Goal: Task Accomplishment & Management: Manage account settings

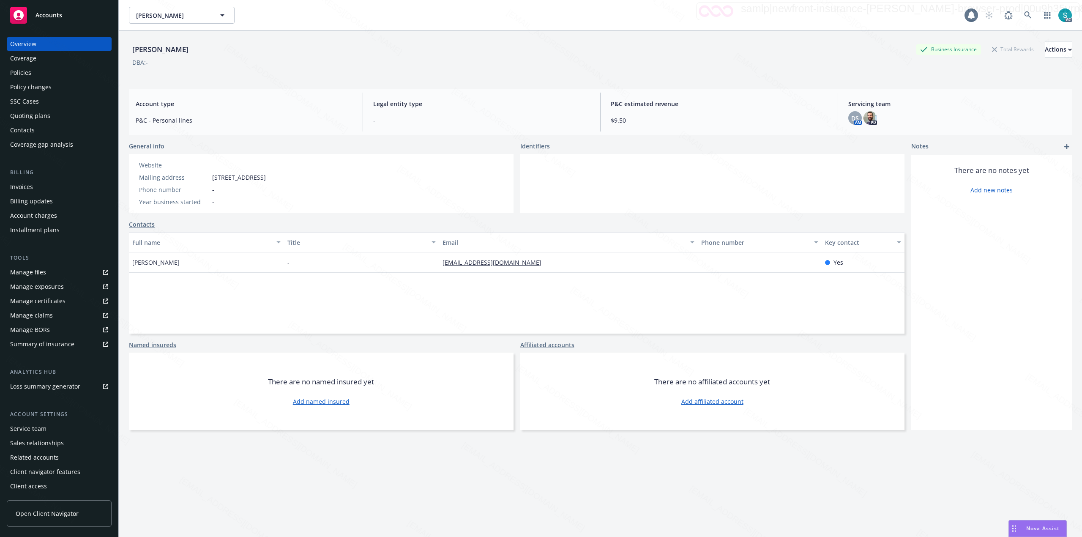
click at [618, 35] on div "Padilla, Nicholas Business Insurance Total Rewards Actions DBA: -" at bounding box center [600, 57] width 943 height 52
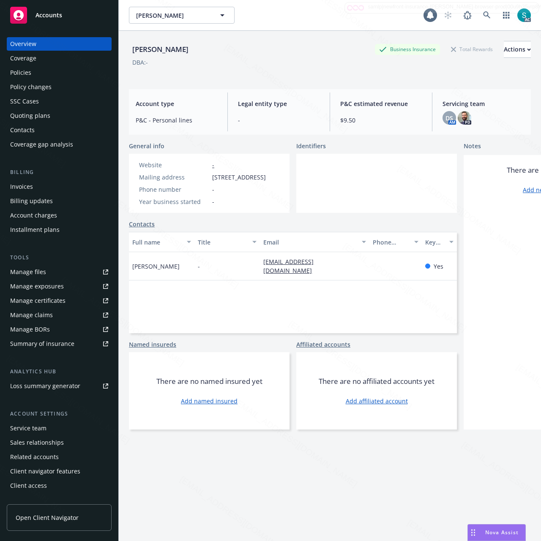
click at [40, 72] on div "Policies" at bounding box center [59, 73] width 98 height 14
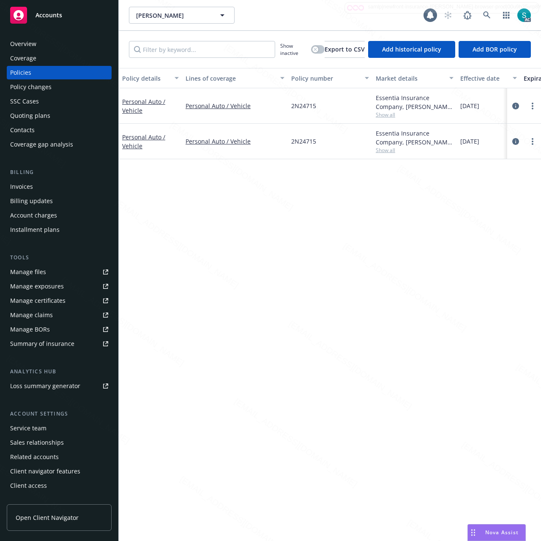
click at [139, 141] on div "Personal Auto / Vehicle" at bounding box center [150, 142] width 57 height 18
click at [129, 158] on div "Personal Auto / Vehicle" at bounding box center [150, 141] width 63 height 35
click at [131, 145] on link "Personal Auto / Vehicle" at bounding box center [143, 141] width 43 height 17
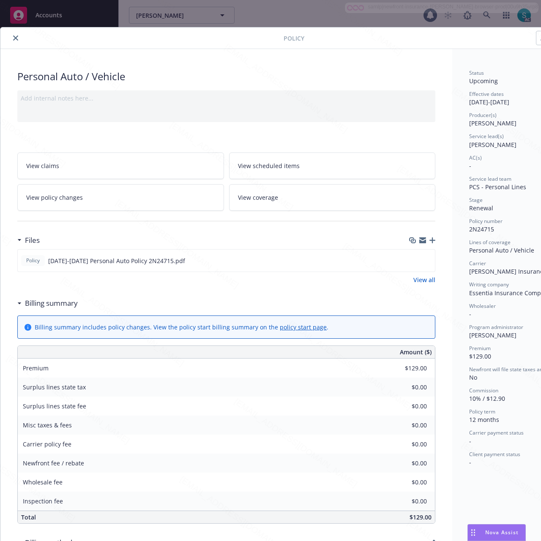
click at [327, 166] on link "View scheduled items" at bounding box center [332, 166] width 207 height 27
click at [281, 164] on span "View scheduled items" at bounding box center [269, 165] width 62 height 9
click at [441, 306] on div "Personal Auto / Vehicle Add internal notes here... View claims View scheduled i…" at bounding box center [226, 410] width 452 height 723
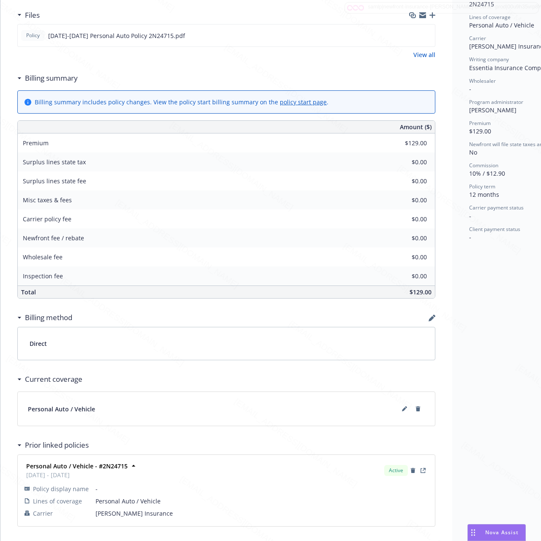
scroll to position [270, 0]
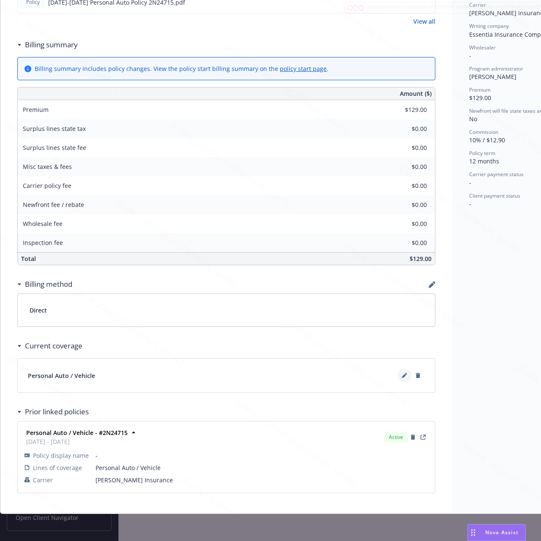
click at [402, 373] on icon at bounding box center [404, 375] width 5 height 5
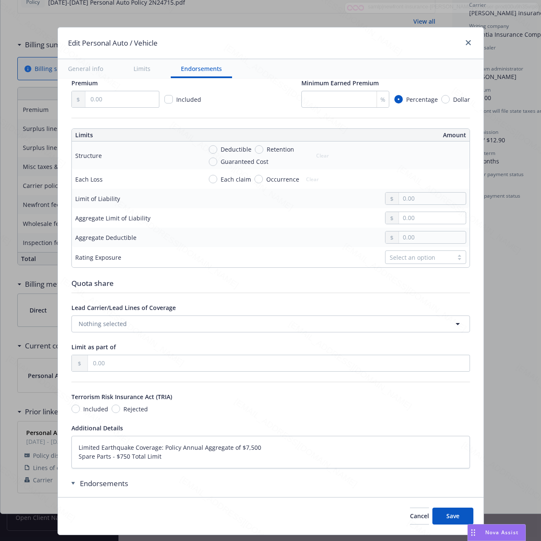
type textarea "x"
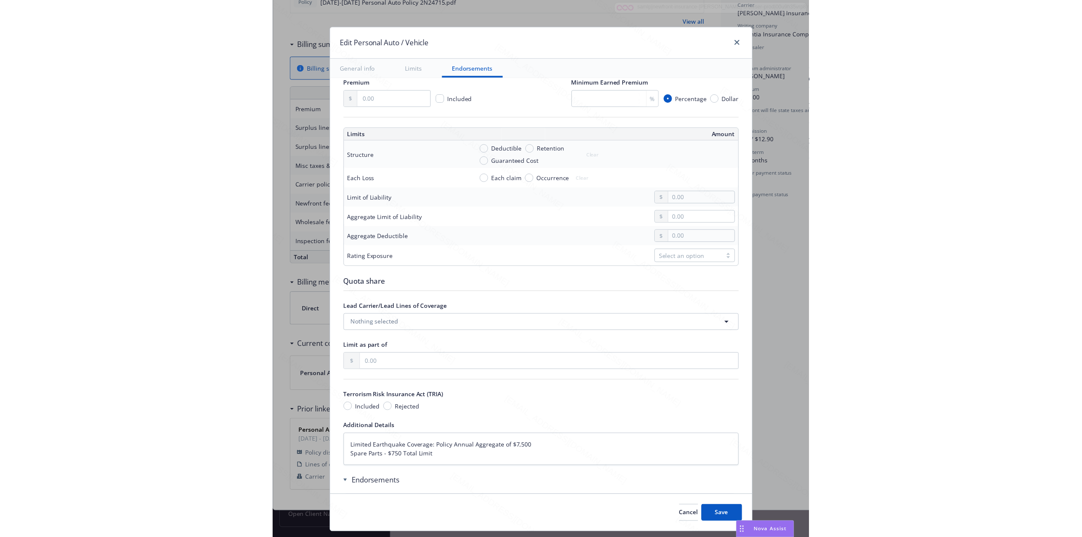
scroll to position [307, 0]
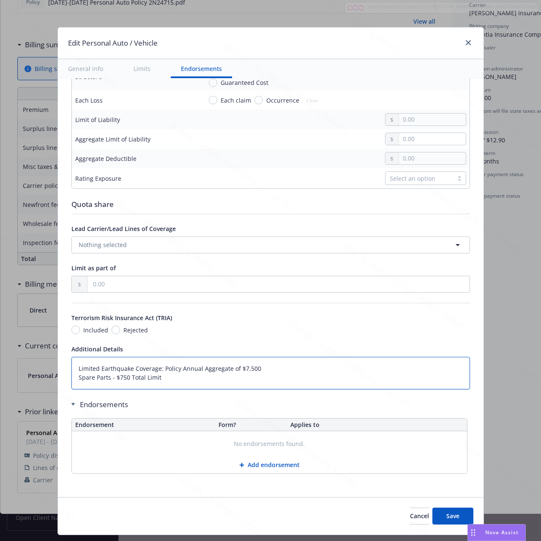
click at [176, 376] on textarea "Limited Earthquake Coverage: Policy Annual Aggregate of $7,500 Spare Parts - $7…" at bounding box center [270, 373] width 398 height 33
drag, startPoint x: 161, startPoint y: 375, endPoint x: 59, endPoint y: 362, distance: 102.3
click at [59, 362] on div "Display name Coverage trigger Claims-Made Occurrence Claims-Made and Reported R…" at bounding box center [271, 135] width 426 height 723
paste textarea "Bodily Injury Liability: $30,000 Each Person / $60,000 Each Accident Property D…"
type textarea "Bodily Injury Liability: $30,000 Each Person / $60,000 Each Accident Property D…"
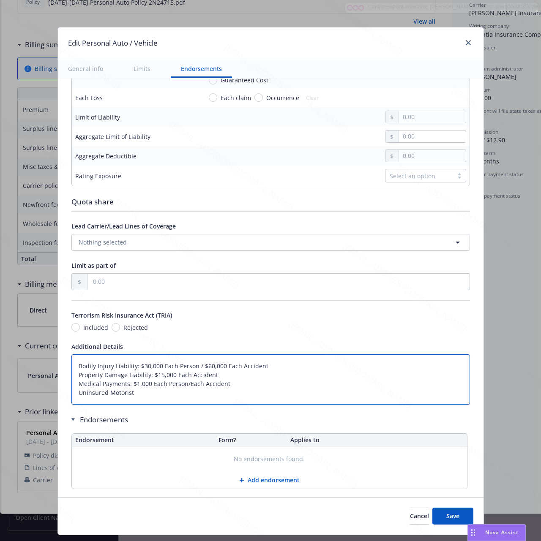
click at [136, 398] on textarea "Bodily Injury Liability: $30,000 Each Person / $60,000 Each Accident Property D…" at bounding box center [270, 380] width 398 height 50
type textarea "x"
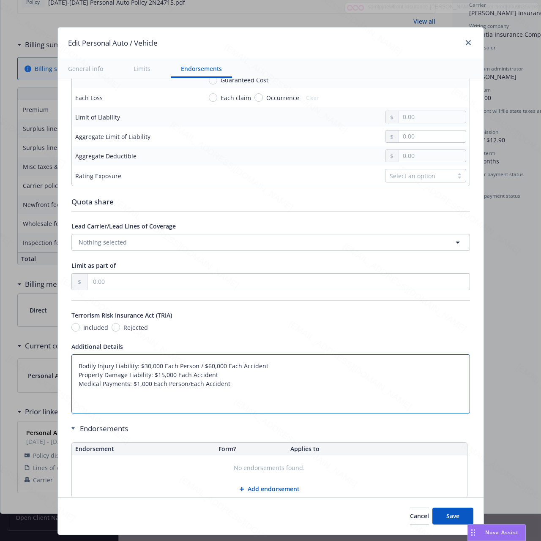
paste textarea "Coverage for Damage to your Auto(s) Other Than Collision Collision Limited Eart…"
type textarea "Bodily Injury Liability: $30,000 Each Person / $60,000 Each Accident Property D…"
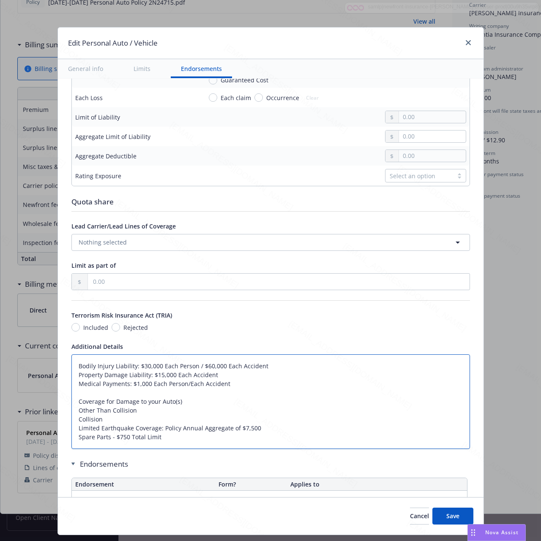
click at [117, 423] on textarea "Bodily Injury Liability: $30,000 Each Person / $60,000 Each Accident Property D…" at bounding box center [270, 402] width 398 height 95
type textarea "x"
type textarea "Bodily Injury Liability: $30,000 Each Person / $60,000 Each Accident Property D…"
type textarea "x"
paste textarea "$18.00"
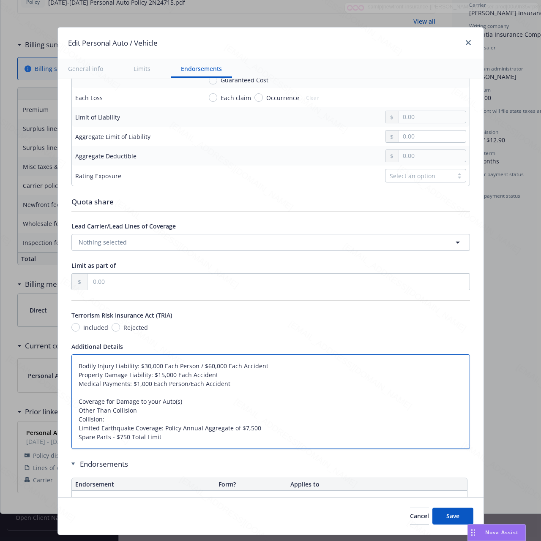
type textarea "Bodily Injury Liability: $30,000 Each Person / $60,000 Each Accident Property D…"
click at [156, 416] on textarea "Bodily Injury Liability: $30,000 Each Person / $60,000 Each Accident Property D…" at bounding box center [270, 402] width 398 height 95
type textarea "x"
type textarea "Bodily Injury Liability: $30,000 Each Person / $60,000 Each Accident Property D…"
type textarea "x"
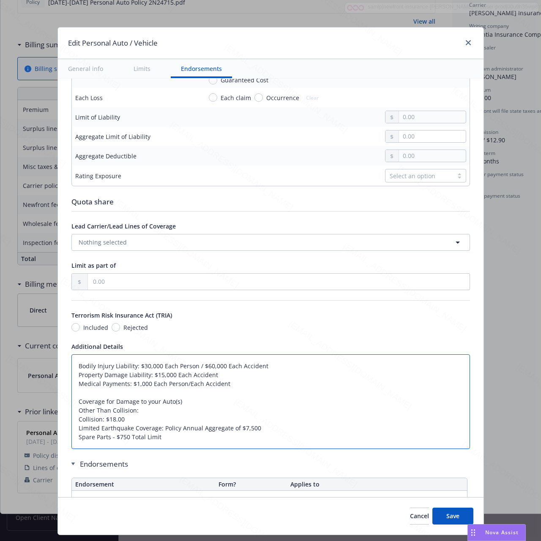
paste textarea "$26.00"
type textarea "Bodily Injury Liability: $30,000 Each Person / $60,000 Each Accident Property D…"
type textarea "x"
type textarea "Bodily Injury Liability: $30,000 Each Person / $60,000 Each Accident Property D…"
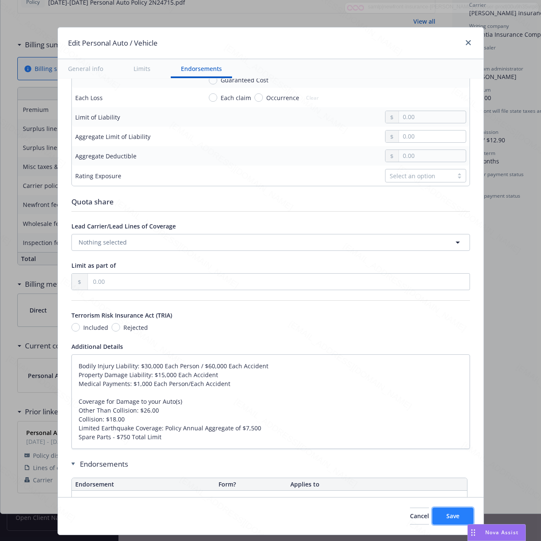
click at [458, 519] on button "Save" at bounding box center [452, 516] width 41 height 17
type textarea "x"
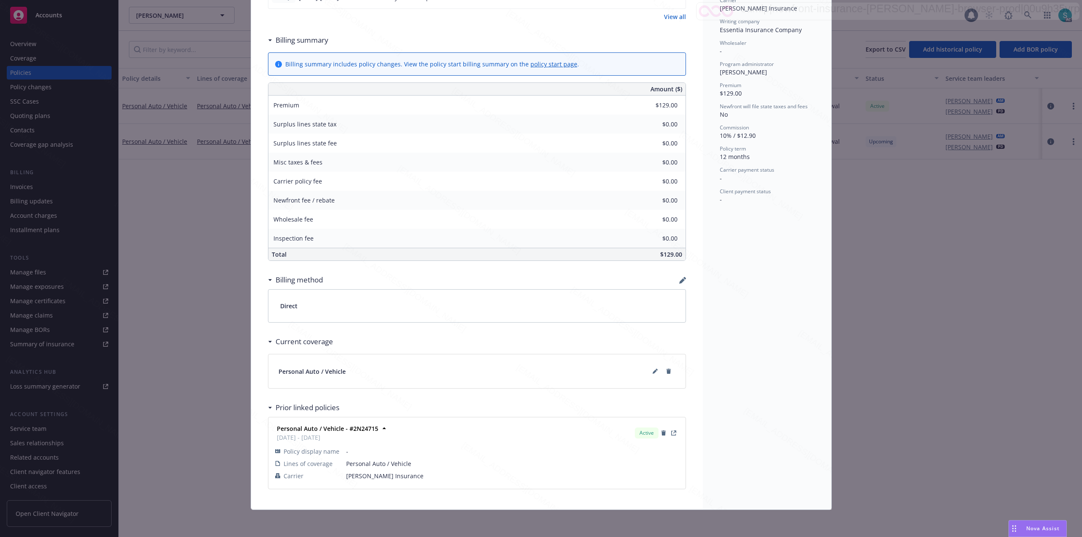
scroll to position [266, 0]
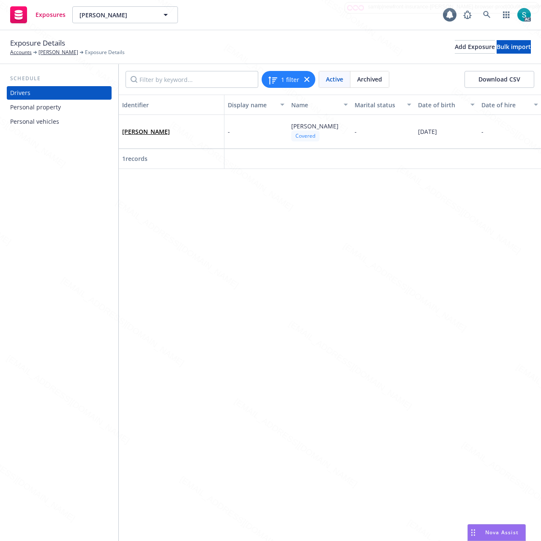
click at [49, 109] on div "Personal property" at bounding box center [35, 108] width 51 height 14
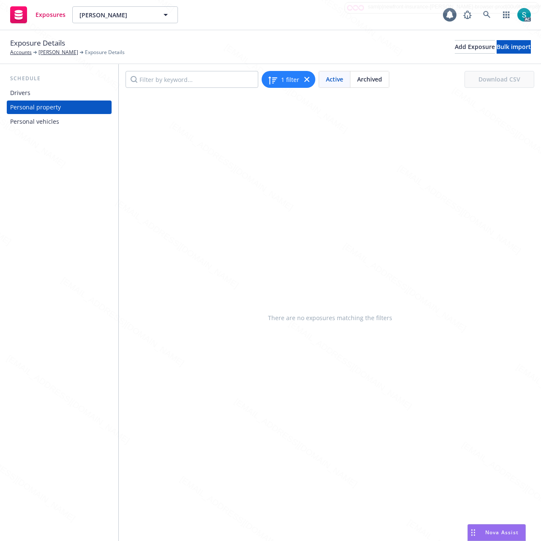
click at [43, 120] on div "Personal vehicles" at bounding box center [34, 122] width 49 height 14
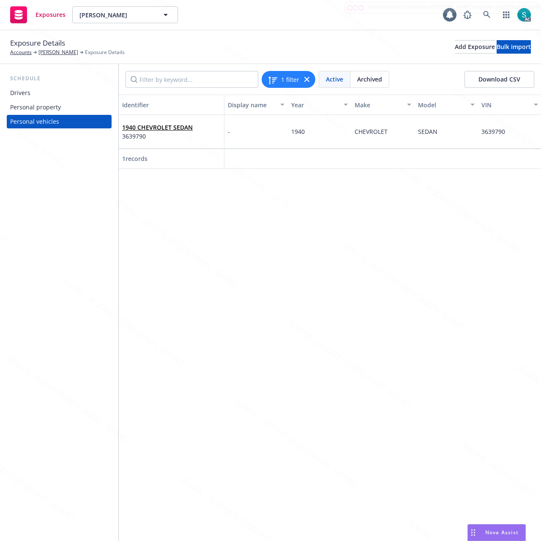
click at [21, 93] on div "Drivers" at bounding box center [20, 93] width 20 height 14
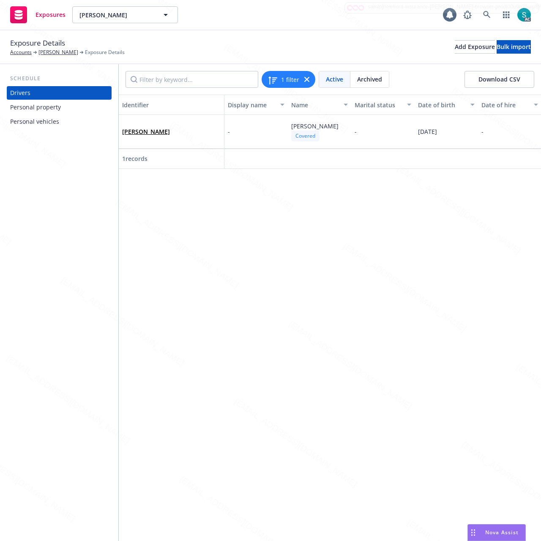
click at [25, 122] on div "Personal vehicles" at bounding box center [34, 122] width 49 height 14
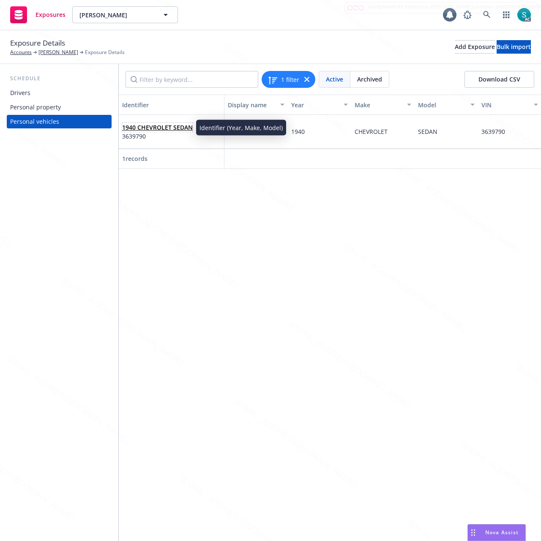
click at [151, 130] on link "1940 CHEVROLET SEDAN" at bounding box center [157, 127] width 71 height 8
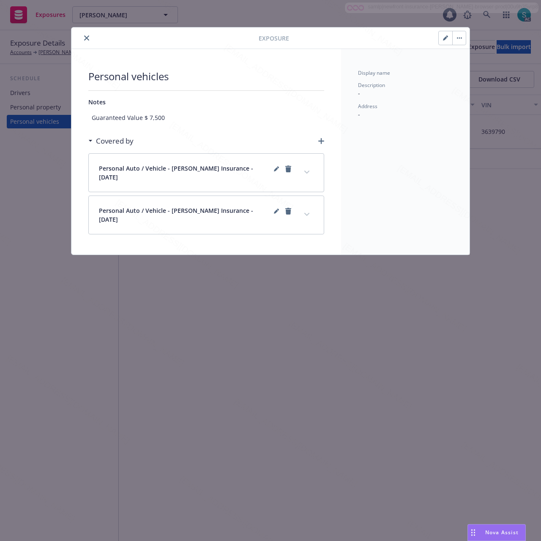
click at [445, 38] on icon "button" at bounding box center [445, 38] width 4 height 4
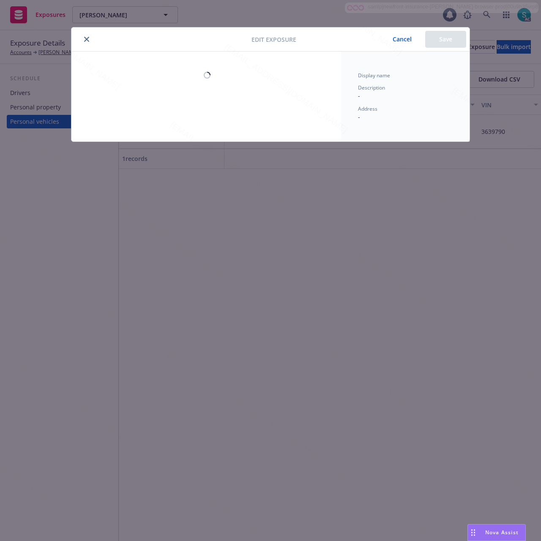
select select "CA"
select select "AUTO"
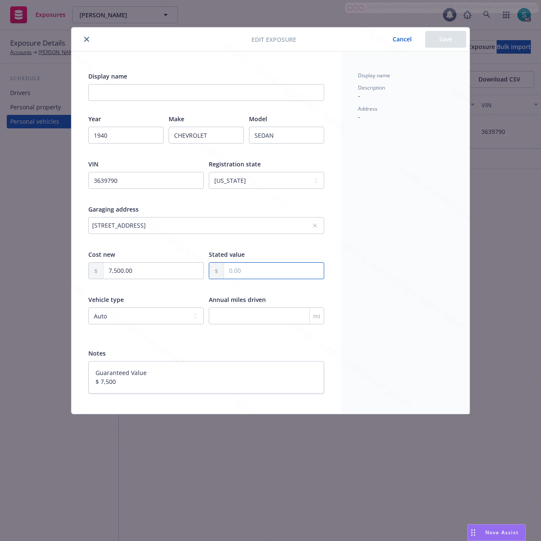
click at [266, 271] on input "text" at bounding box center [274, 271] width 100 height 16
type textarea "x"
type input "7.00"
type textarea "x"
type input "75.00"
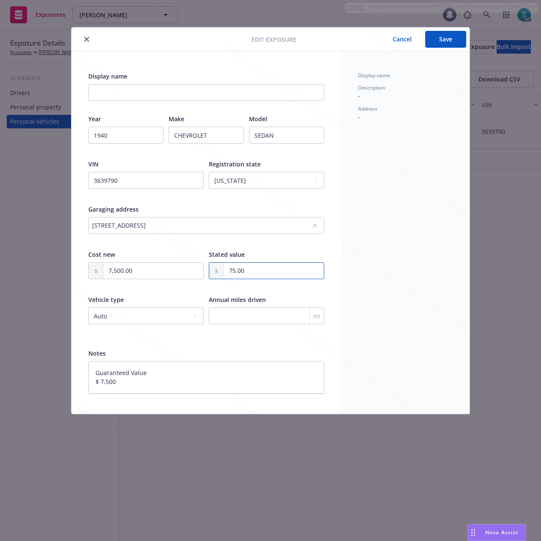
type textarea "x"
type input "750.00"
type textarea "x"
type input "7,500.00"
type textarea "x"
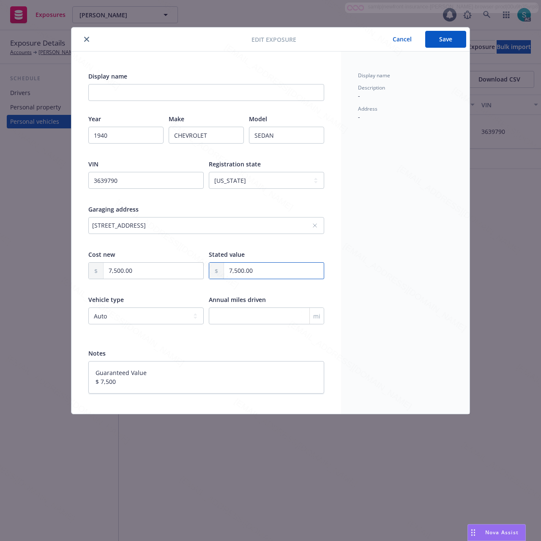
type input "75,000.00"
type textarea "x"
type input "7,500.00"
type textarea "x"
type input "7,500.00"
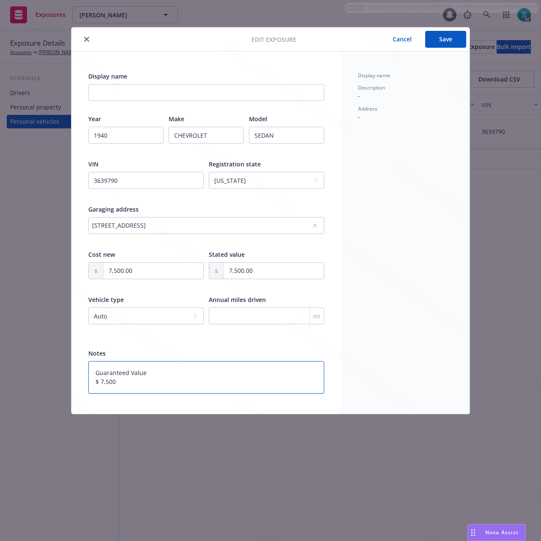
click at [194, 387] on textarea "Guaranteed Value $ 7,500" at bounding box center [206, 377] width 236 height 33
click at [152, 384] on textarea "Guaranteed Value $ 7,500" at bounding box center [206, 377] width 236 height 33
drag, startPoint x: 105, startPoint y: 380, endPoint x: 75, endPoint y: 354, distance: 39.8
click at [75, 354] on div "Display name Year 1940 Make CHEVROLET Model SEDAN VIN 3639790 Registration stat…" at bounding box center [206, 233] width 270 height 363
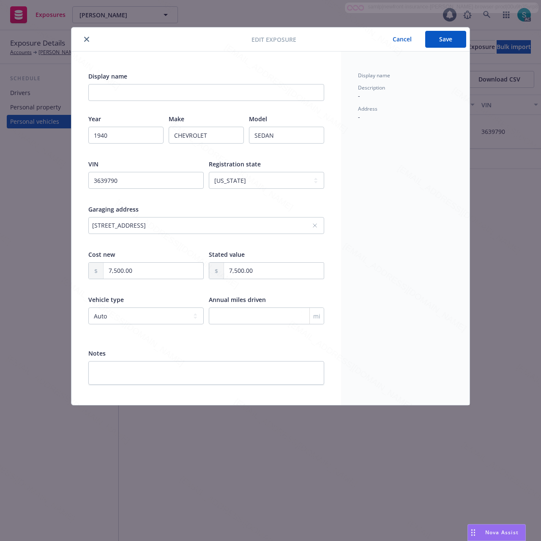
click at [435, 44] on button "Save" at bounding box center [445, 39] width 41 height 17
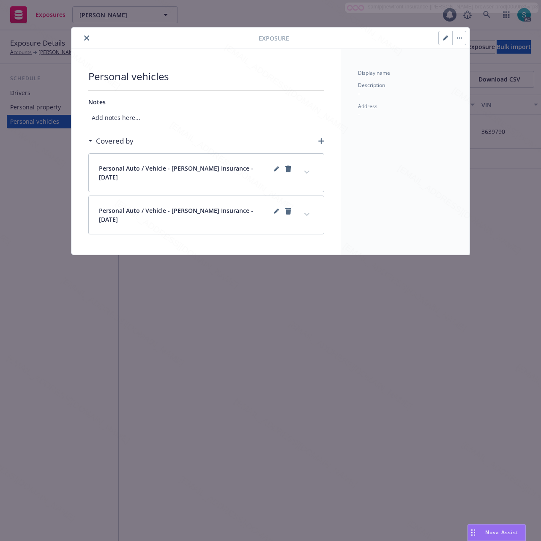
click at [443, 40] on icon "button" at bounding box center [445, 38] width 4 height 4
select select "CA"
select select "AUTO"
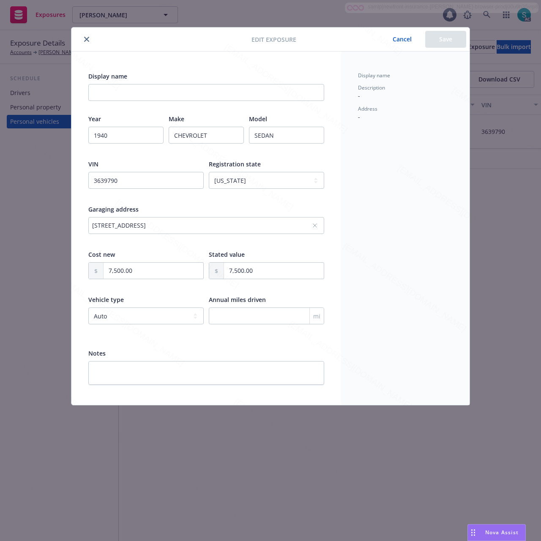
click at [85, 37] on icon "close" at bounding box center [86, 39] width 5 height 5
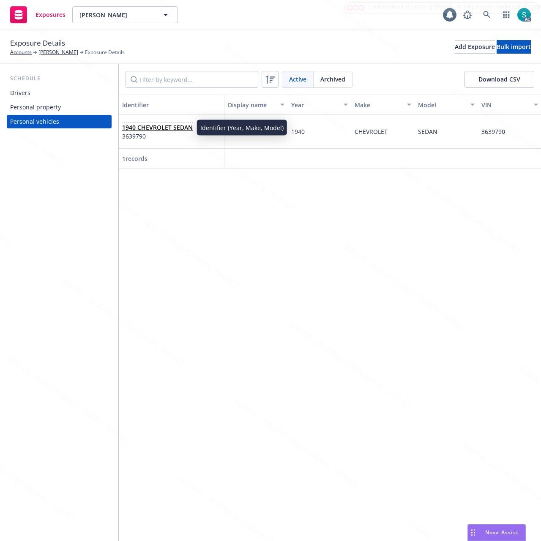
click at [136, 127] on link "1940 CHEVROLET SEDAN" at bounding box center [157, 127] width 71 height 8
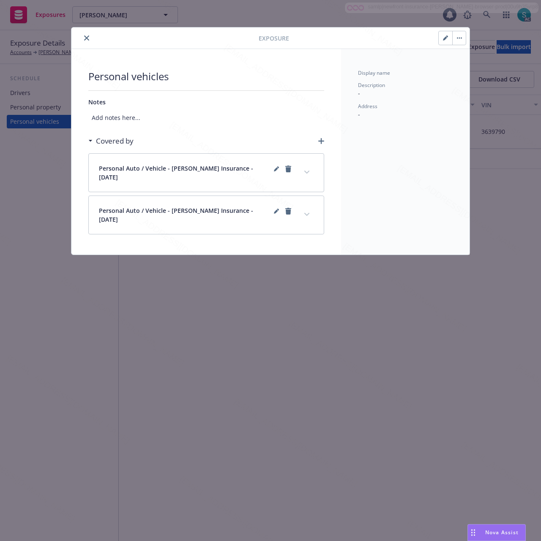
click at [442, 43] on button "button" at bounding box center [446, 38] width 14 height 14
select select "CA"
select select "AUTO"
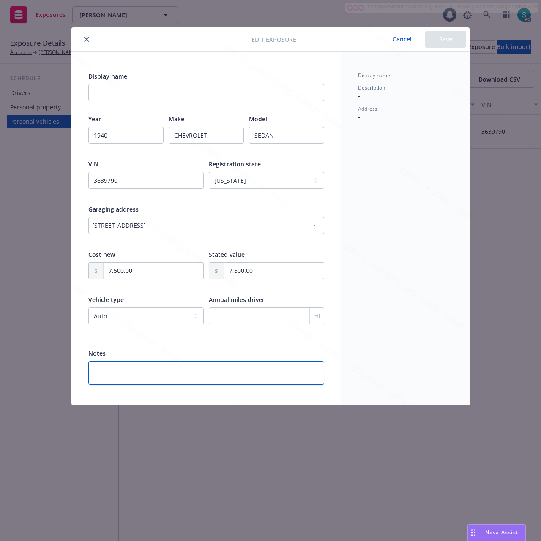
click at [151, 371] on textarea at bounding box center [206, 373] width 236 height 24
paste textarea "Rate Factor: CJBAA"
type textarea "Rate Factor: CJBAA"
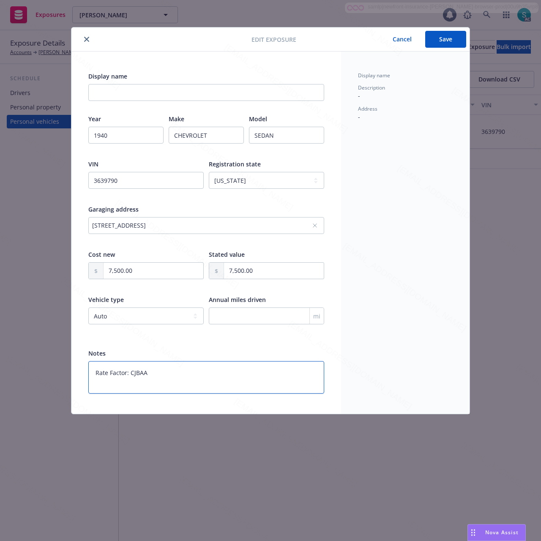
type textarea "x"
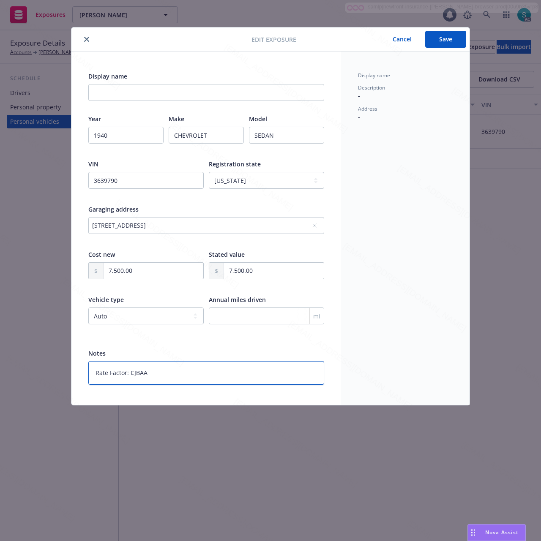
type textarea "Rate Factor: CJBAA"
click at [438, 40] on button "Save" at bounding box center [445, 39] width 41 height 17
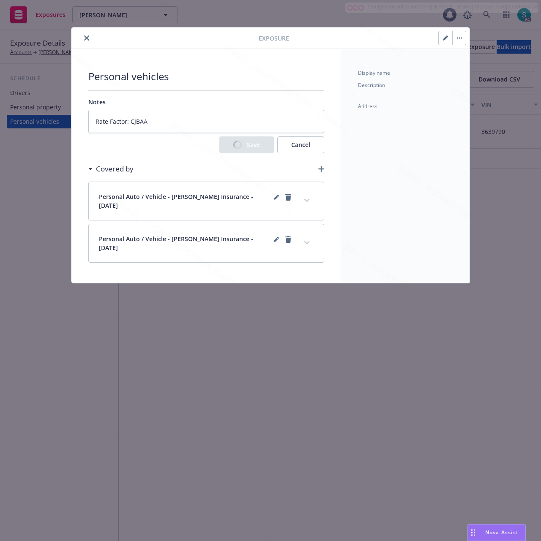
type textarea "x"
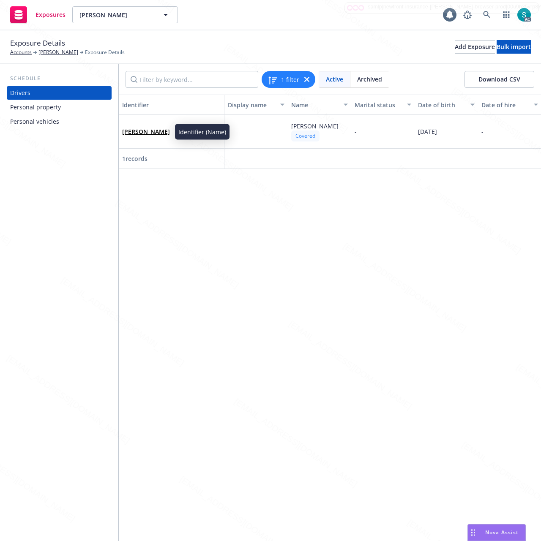
click at [49, 124] on div "Personal vehicles" at bounding box center [34, 122] width 49 height 14
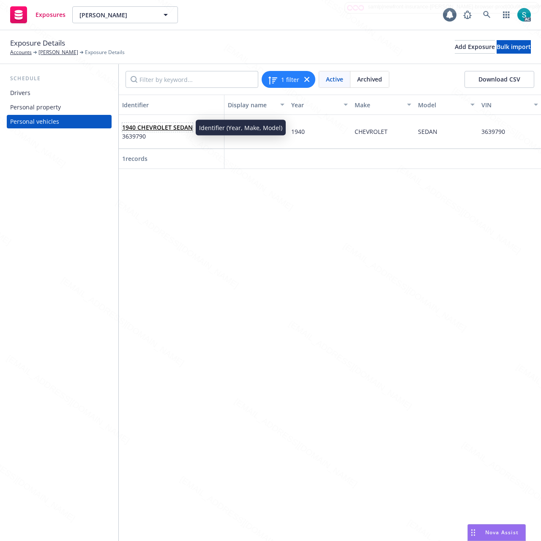
click at [164, 127] on link "1940 CHEVROLET SEDAN" at bounding box center [157, 127] width 71 height 8
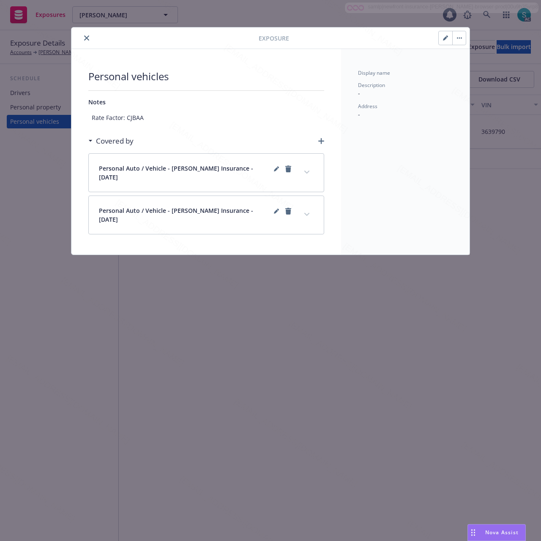
click at [441, 40] on button "button" at bounding box center [446, 38] width 14 height 14
select select "CA"
select select "AUTO"
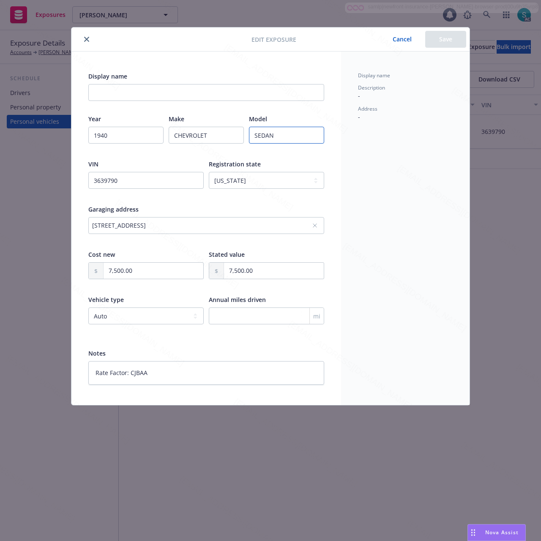
click at [293, 137] on input "SEDAN" at bounding box center [286, 135] width 75 height 17
type textarea "x"
type input "SEDAN"
type textarea "x"
paste input "4D"
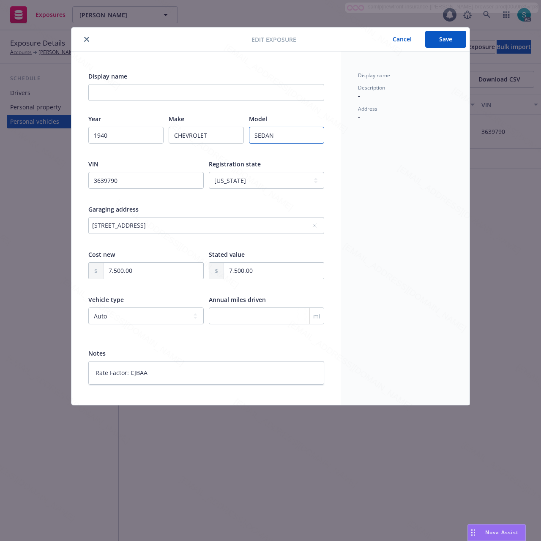
type input "SEDAN 4D"
click at [435, 44] on button "Save" at bounding box center [445, 39] width 41 height 17
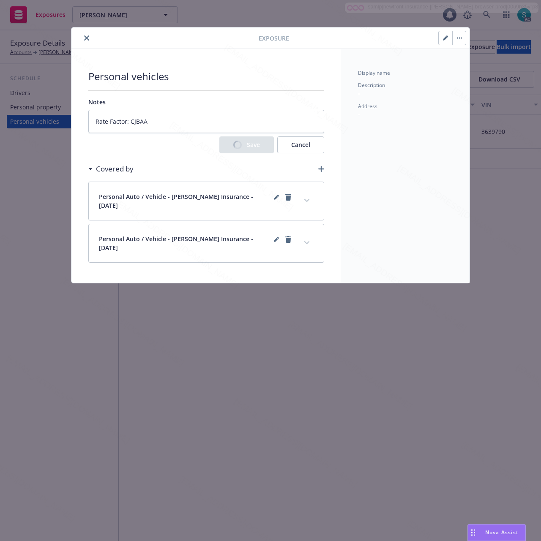
type textarea "x"
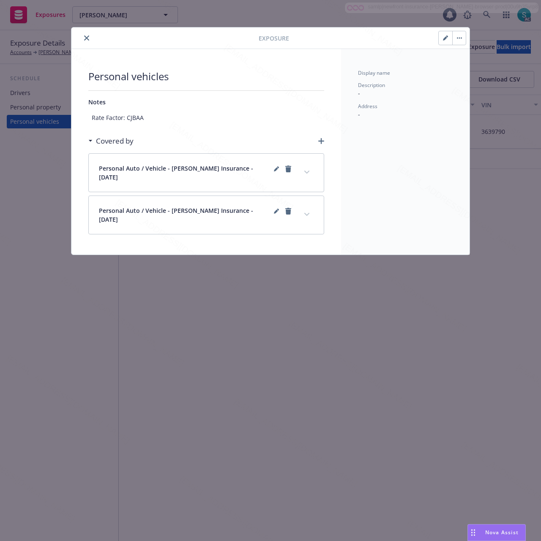
click at [88, 40] on icon "close" at bounding box center [86, 37] width 5 height 5
